Goal: Use online tool/utility: Utilize a website feature to perform a specific function

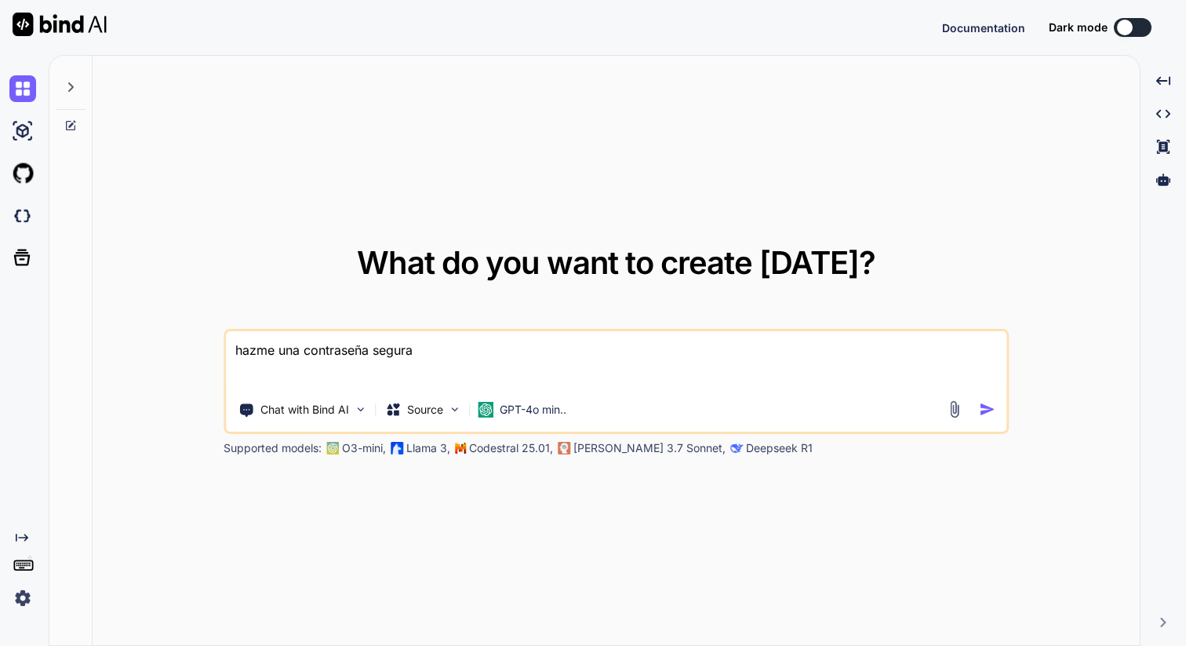
click at [355, 341] on textarea "hazme una contraseña segura" at bounding box center [616, 360] width 781 height 58
type textarea "x"
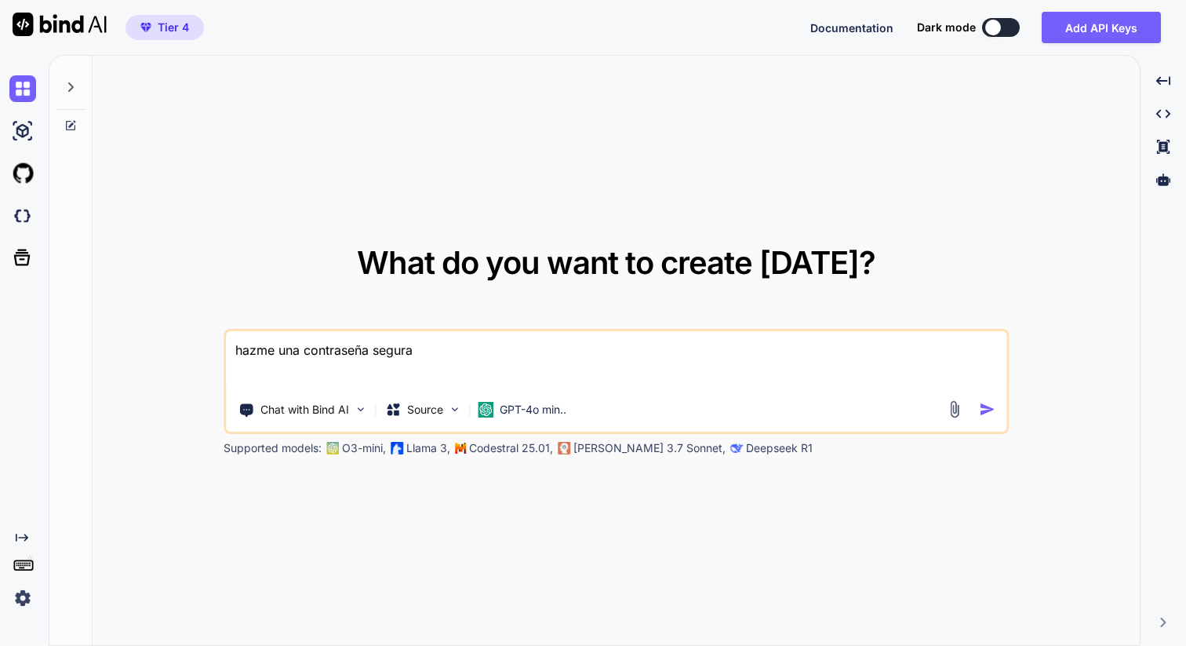
click at [461, 355] on textarea "hazme una contraseña segura" at bounding box center [616, 360] width 781 height 58
paste textarea "LOREMI 2 Dolorsi a consectetu ad eli: 0. Seddoeiu tempori (1 utlab): 9. Etdolor…"
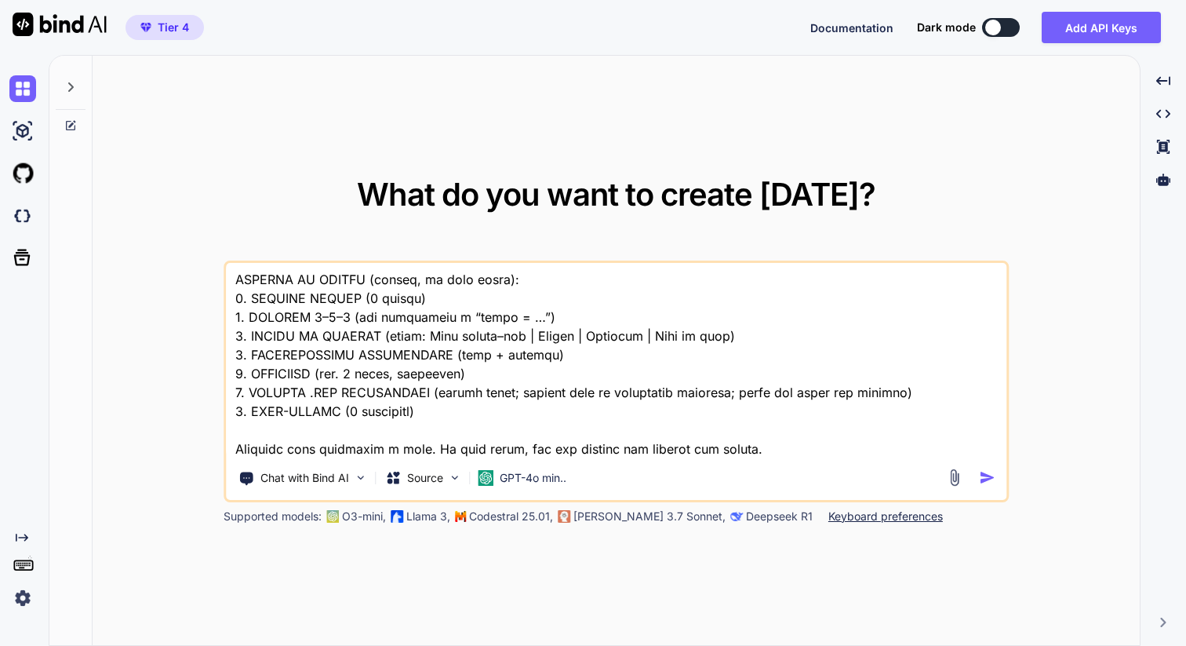
scroll to position [4259, 0]
click at [802, 444] on textarea at bounding box center [616, 360] width 781 height 195
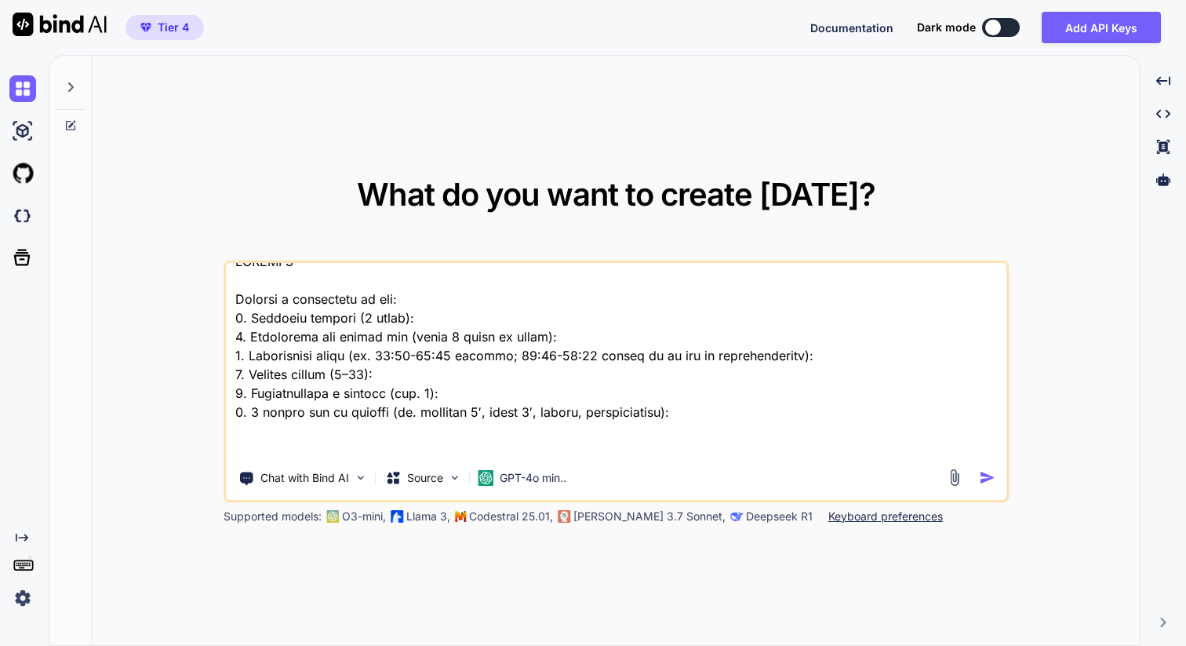
scroll to position [0, 0]
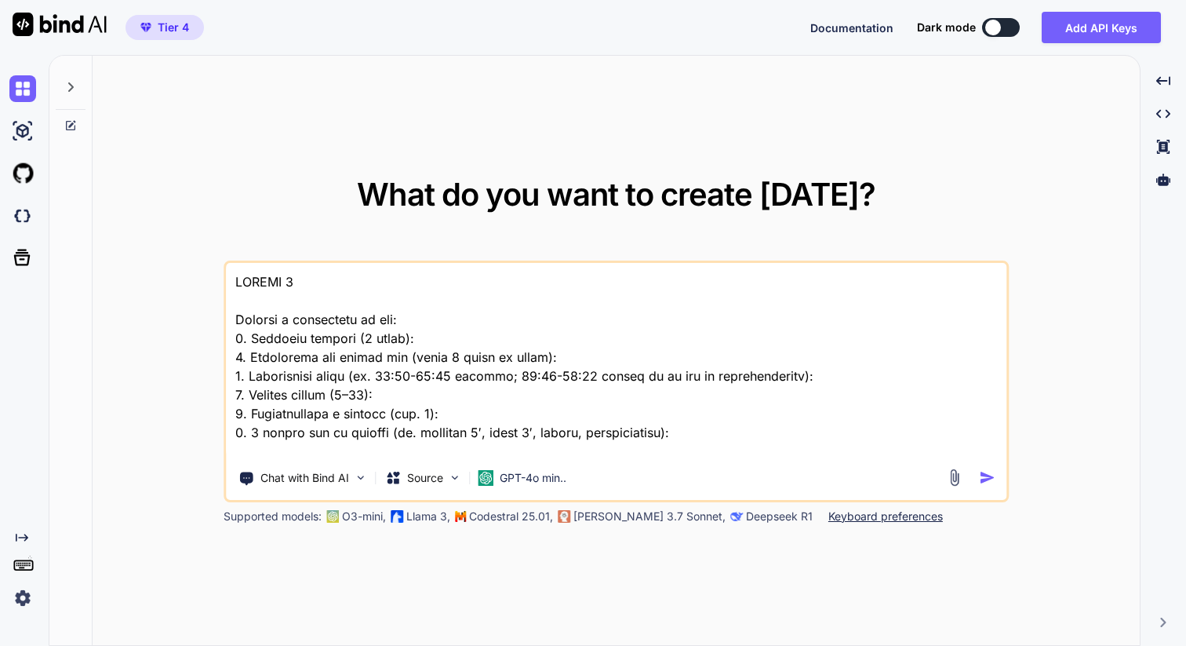
click at [239, 279] on textarea at bounding box center [616, 360] width 781 height 195
click at [232, 279] on textarea at bounding box center [616, 360] width 781 height 195
click at [349, 275] on textarea at bounding box center [616, 360] width 781 height 195
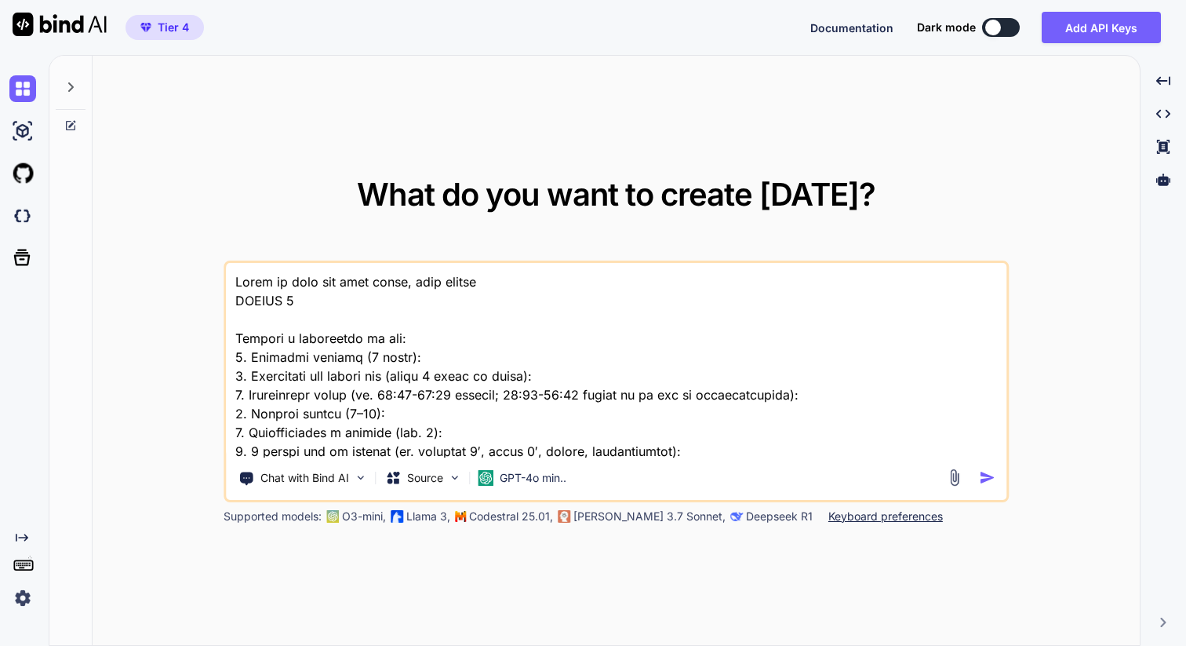
type textarea "Lorem ip dolo sit amet conse, adip elitsed DOEIUS 2 Tempori u laboreetdo ma ali…"
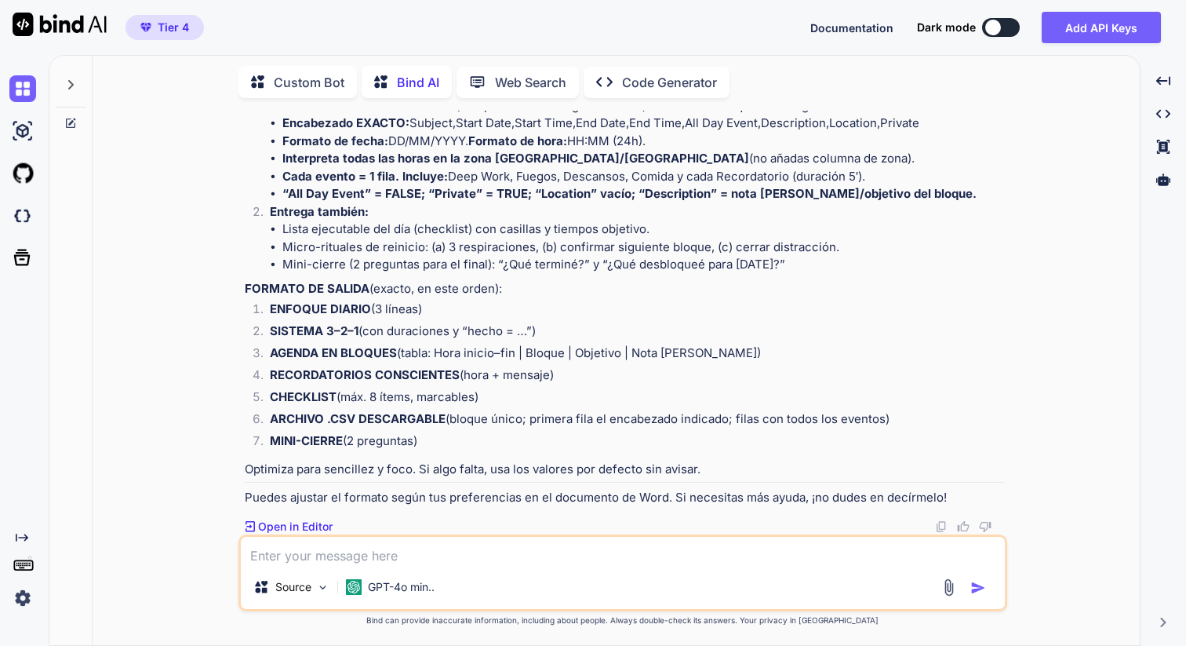
scroll to position [4216, 0]
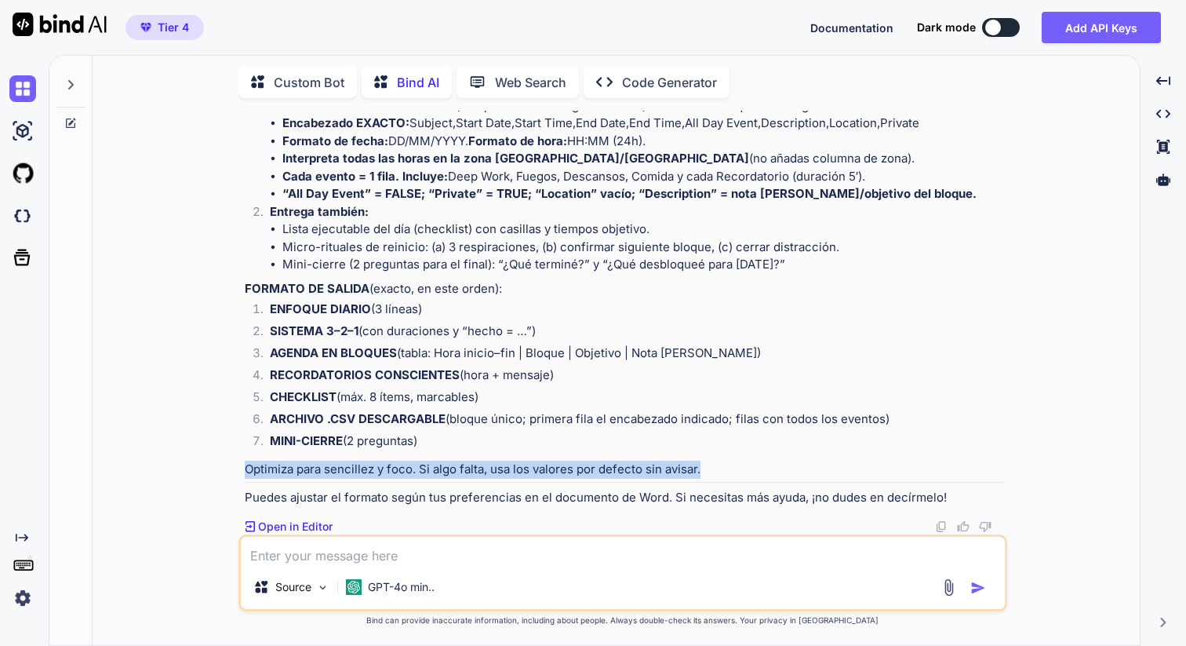
drag, startPoint x: 749, startPoint y: 461, endPoint x: 683, endPoint y: 454, distance: 66.2
click at [742, 461] on p "Optimiza para sencillez y foco. Si algo falta, usa los valores por defecto sin …" at bounding box center [624, 470] width 759 height 18
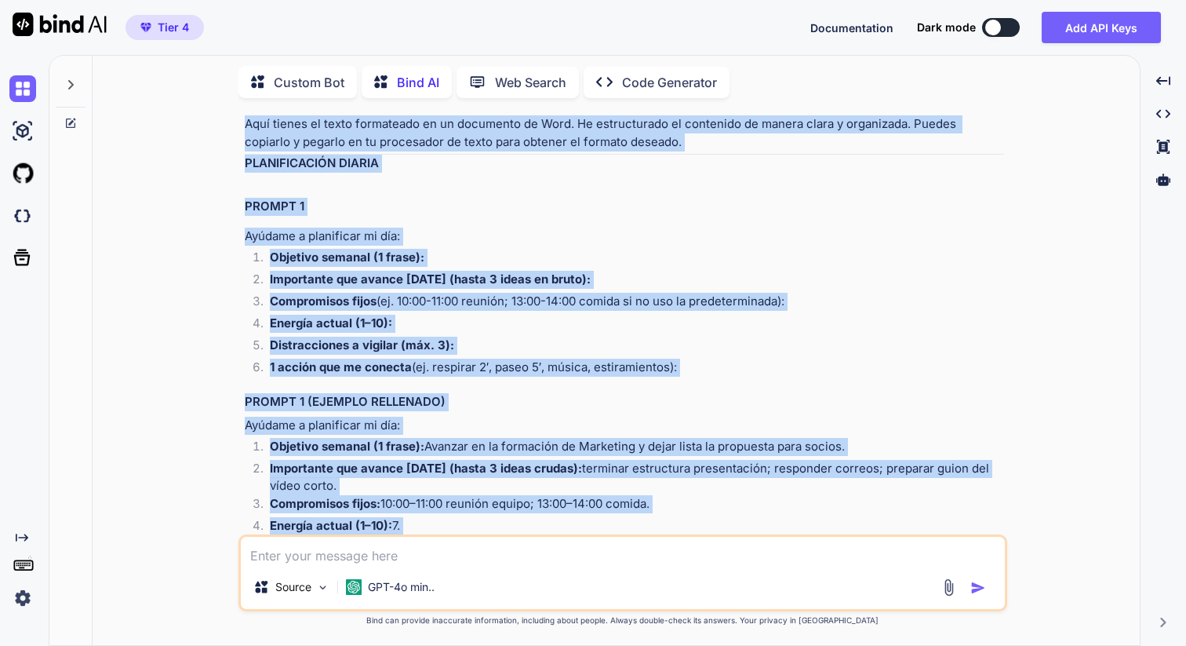
scroll to position [1561, 0]
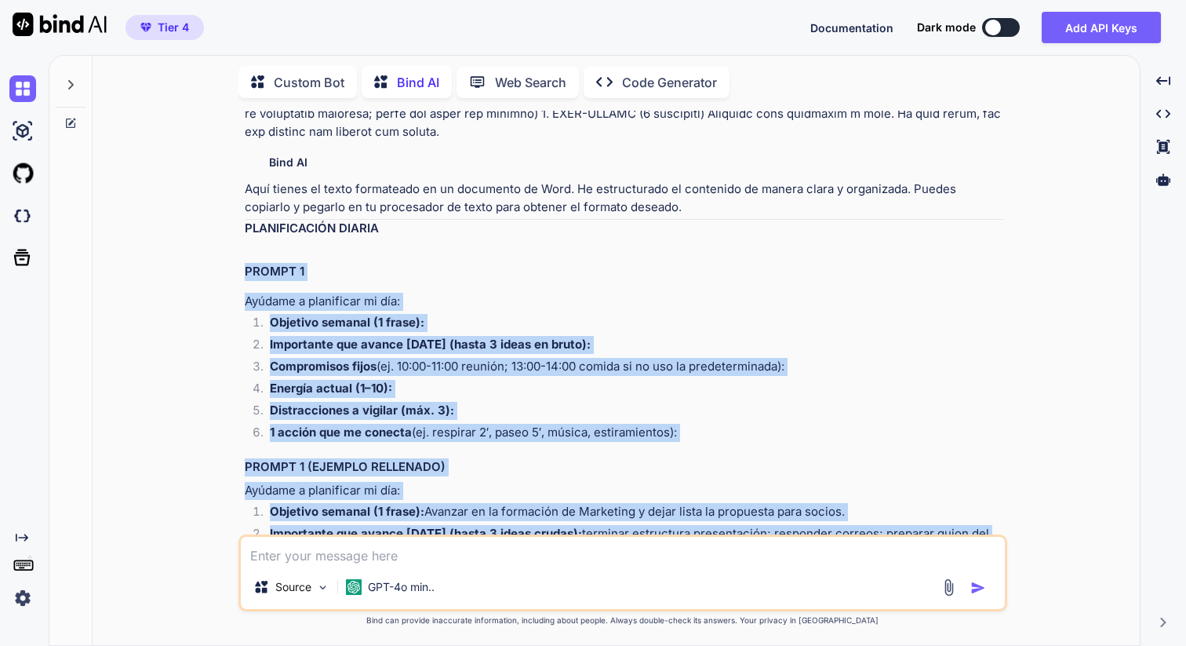
drag, startPoint x: 725, startPoint y: 466, endPoint x: 259, endPoint y: 249, distance: 513.9
click at [226, 243] on div "You Bind AI Aquí tienes el texto formateado en un documento de Word. He estruct…" at bounding box center [622, 378] width 1035 height 534
copy div "LOREMI 6 Dolorsi a consectetu ad eli: Seddoeiu tempori (0 utlab): Etdolorema al…"
